Goal: Complete application form: Complete application form

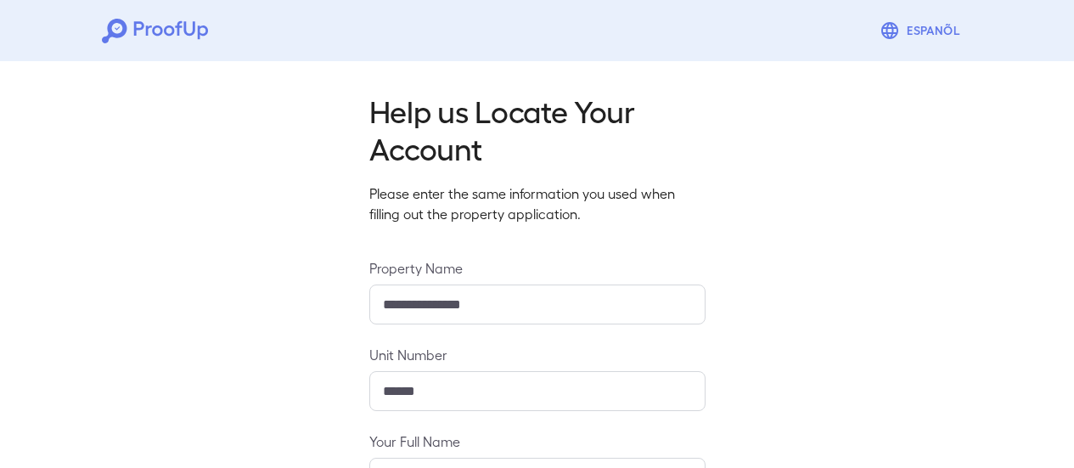
scroll to position [301, 0]
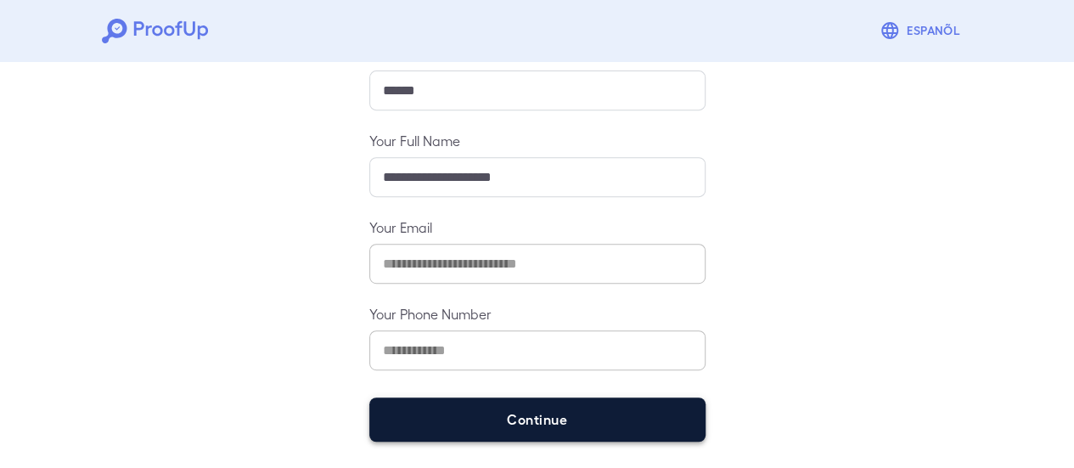
click at [559, 429] on button "Continue" at bounding box center [537, 419] width 336 height 44
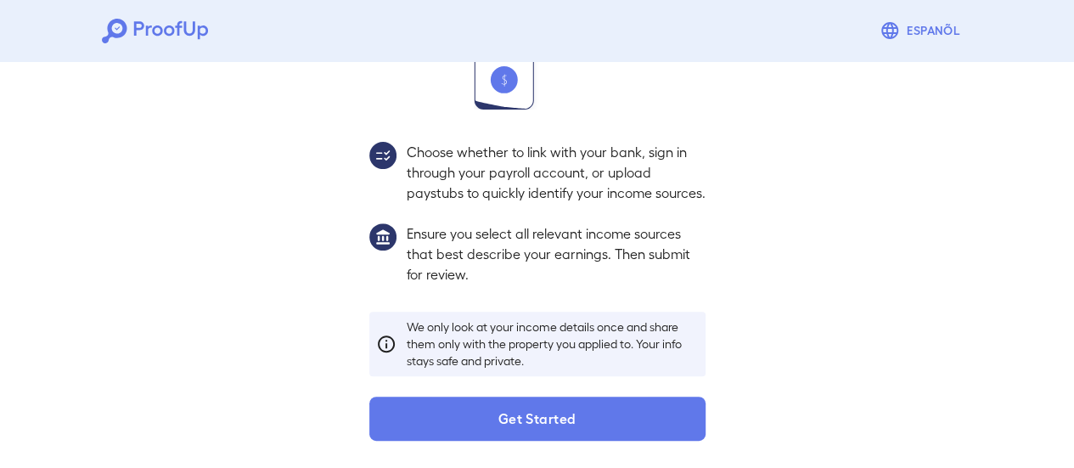
scroll to position [277, 0]
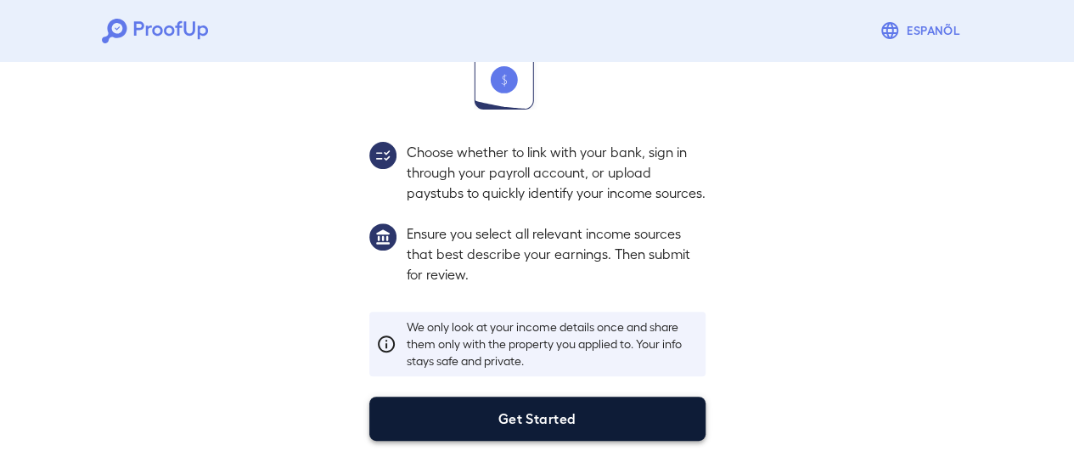
click at [567, 410] on button "Get Started" at bounding box center [537, 419] width 336 height 44
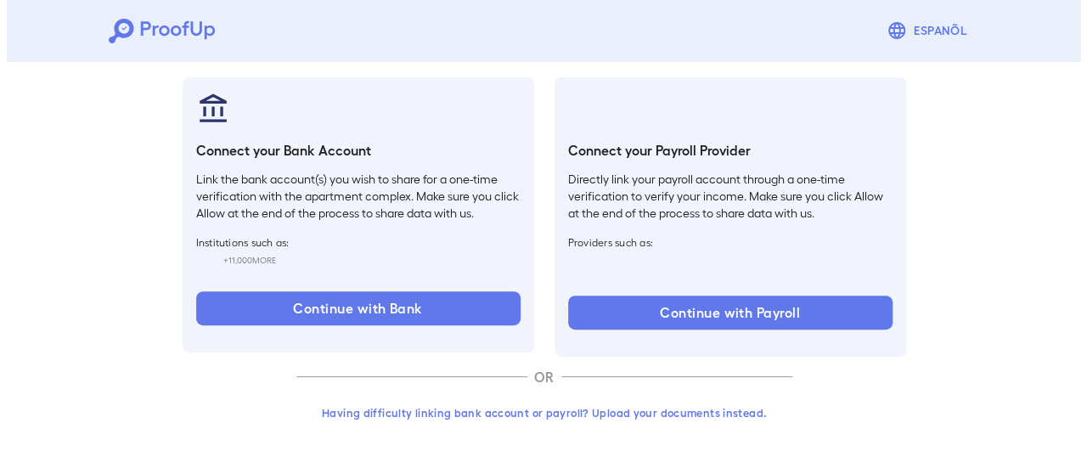
scroll to position [180, 0]
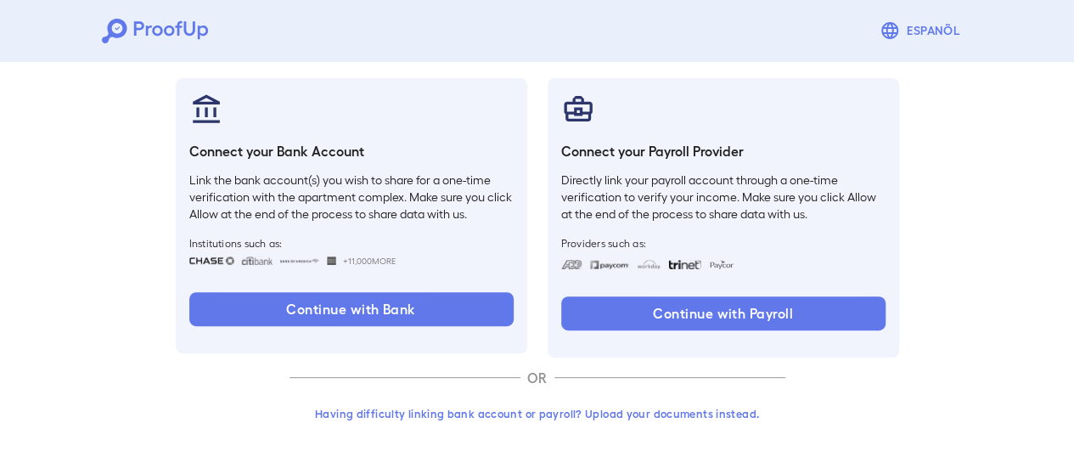
click at [515, 420] on button "Having difficulty linking bank account or payroll? Upload your documents instea…" at bounding box center [538, 413] width 496 height 31
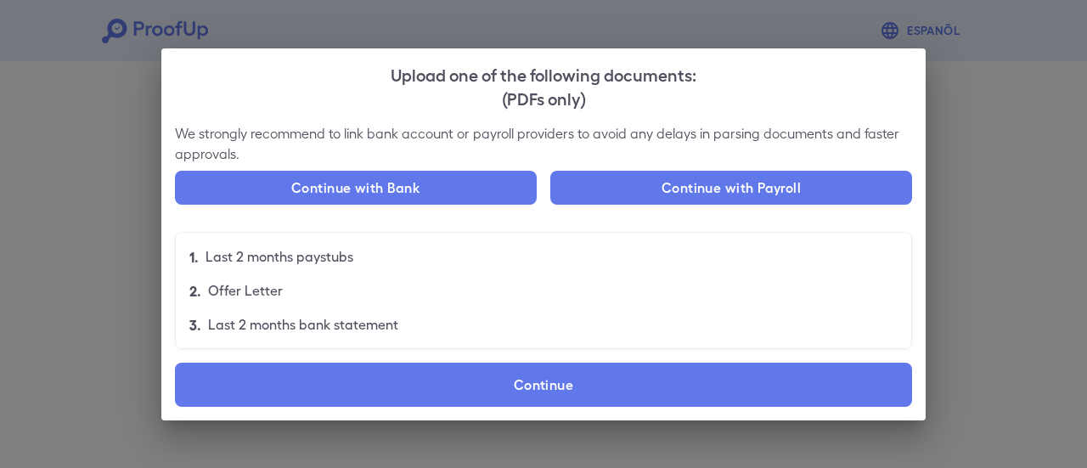
click at [577, 390] on label "Continue" at bounding box center [543, 385] width 737 height 44
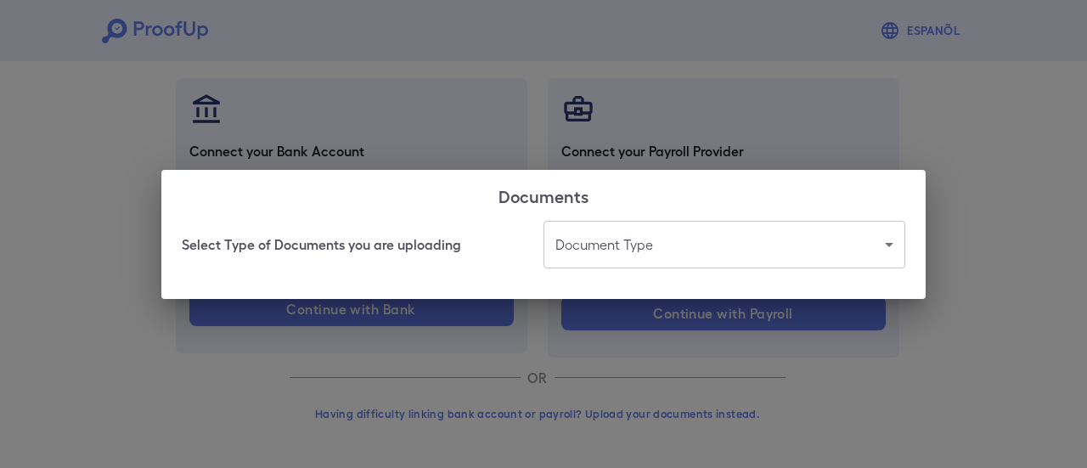
click at [598, 258] on body "Espanõl Go back How Would You Like to Verify Your Income? There are multiple wa…" at bounding box center [543, 144] width 1087 height 649
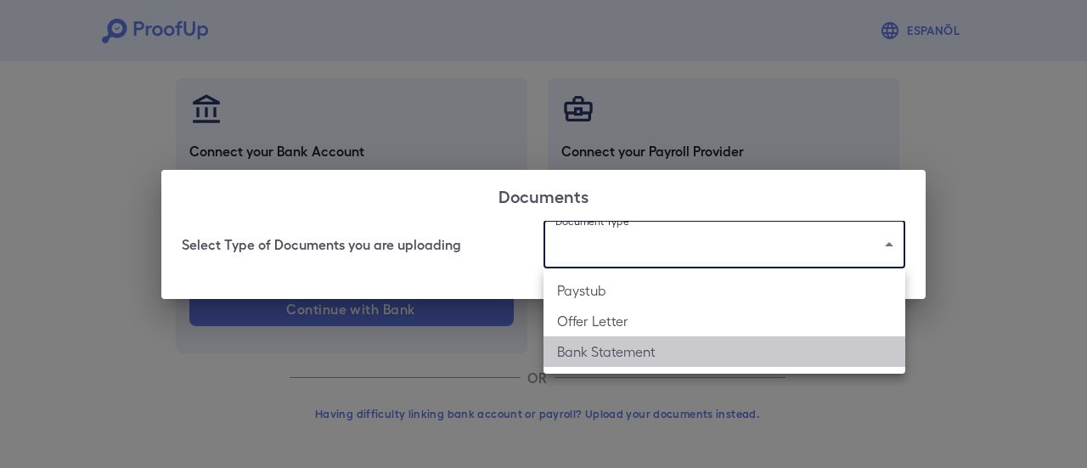
click at [594, 357] on li "Bank Statement" at bounding box center [724, 351] width 362 height 31
type input "**********"
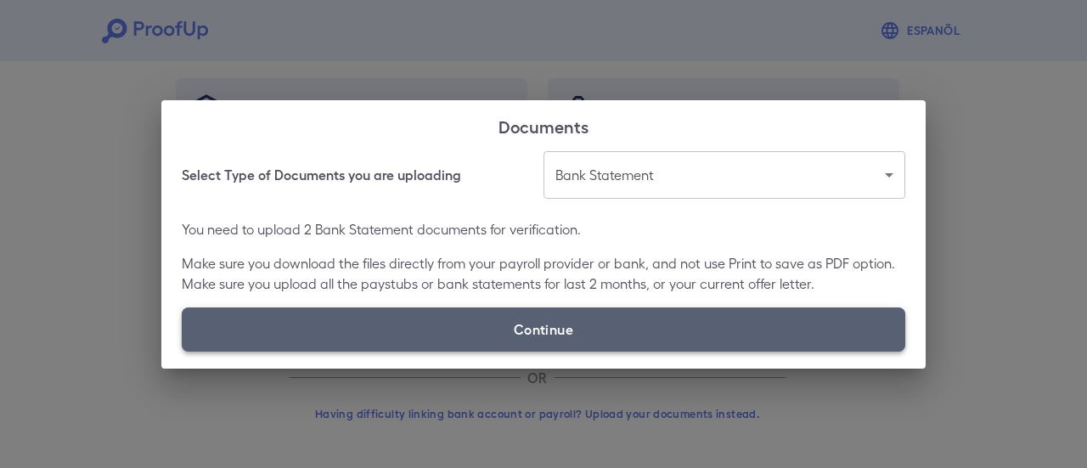
click at [533, 340] on label "Continue" at bounding box center [543, 329] width 723 height 44
click at [183, 351] on input "Continue" at bounding box center [182, 351] width 1 height 1
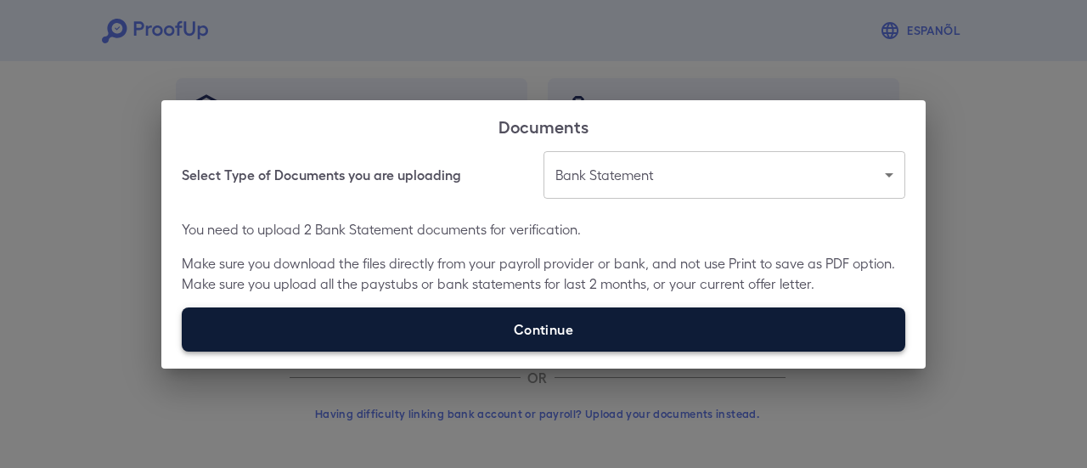
click at [617, 325] on label "Continue" at bounding box center [543, 329] width 723 height 44
click at [183, 351] on input "Continue" at bounding box center [182, 351] width 1 height 1
click at [526, 337] on label "Continue" at bounding box center [543, 329] width 723 height 44
click at [183, 351] on input "Continue" at bounding box center [182, 351] width 1 height 1
type input "**********"
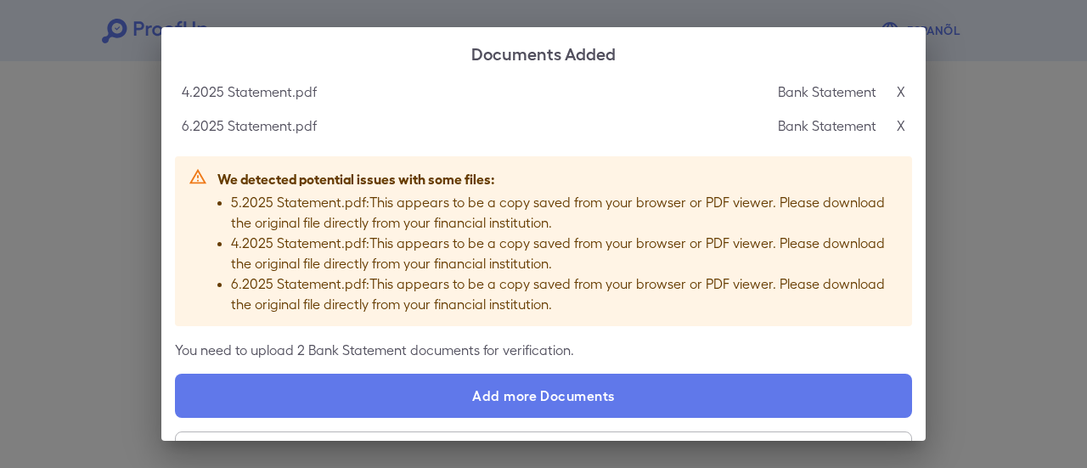
scroll to position [87, 0]
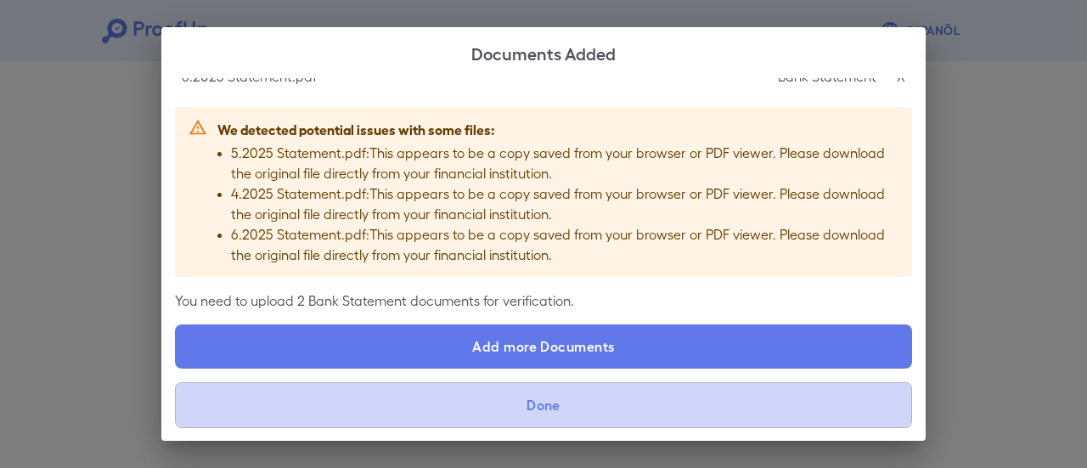
click at [571, 402] on button "Done" at bounding box center [543, 405] width 737 height 46
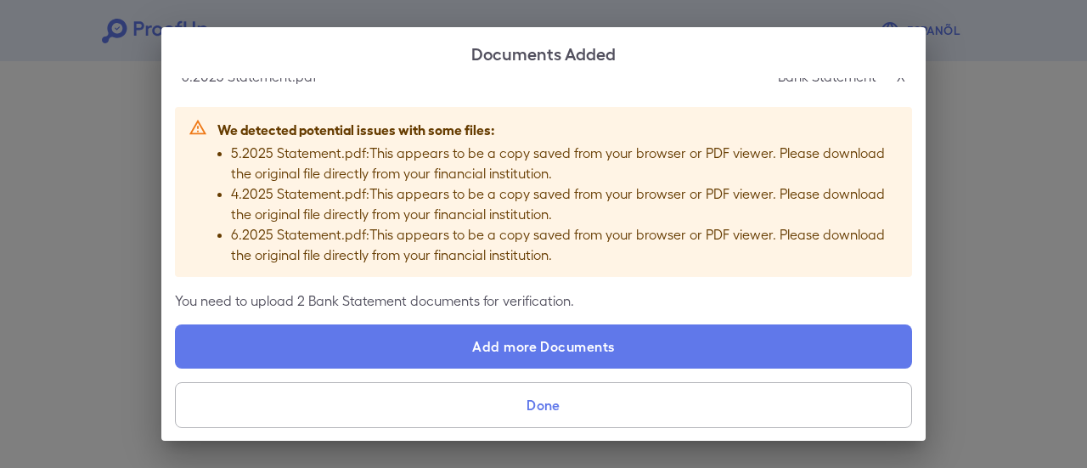
scroll to position [0, 0]
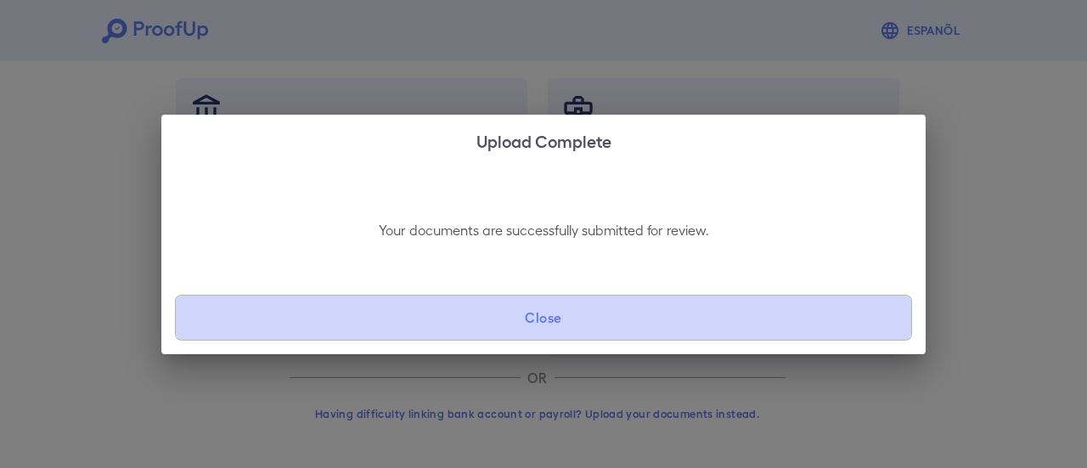
click at [537, 336] on button "Close" at bounding box center [543, 318] width 737 height 46
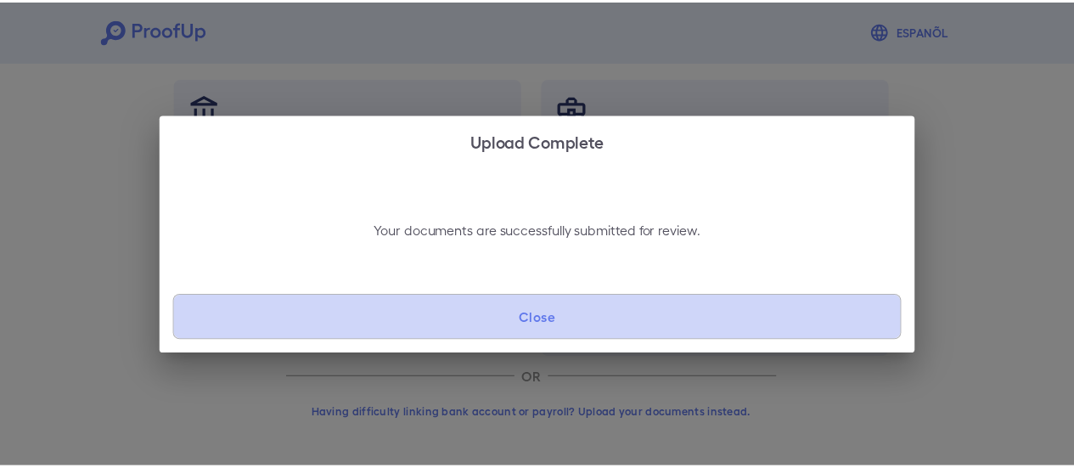
scroll to position [54, 0]
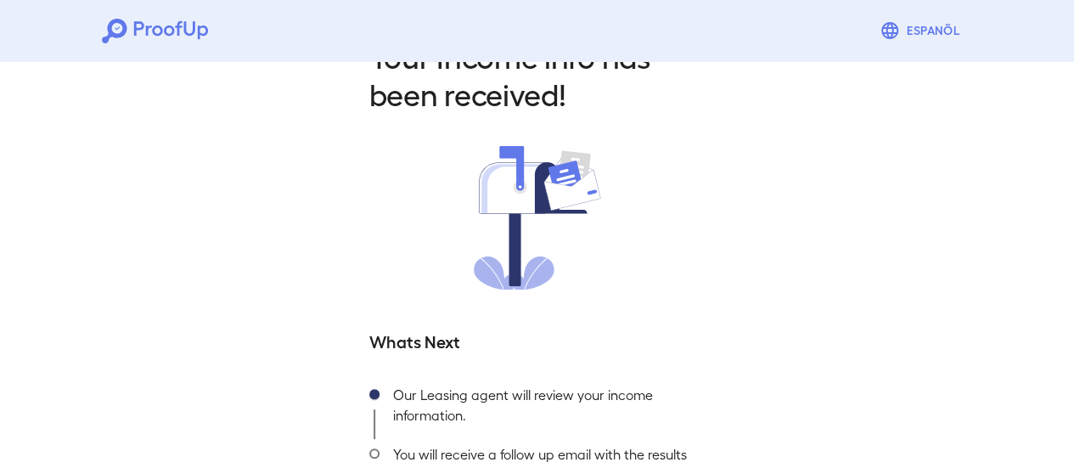
scroll to position [180, 0]
